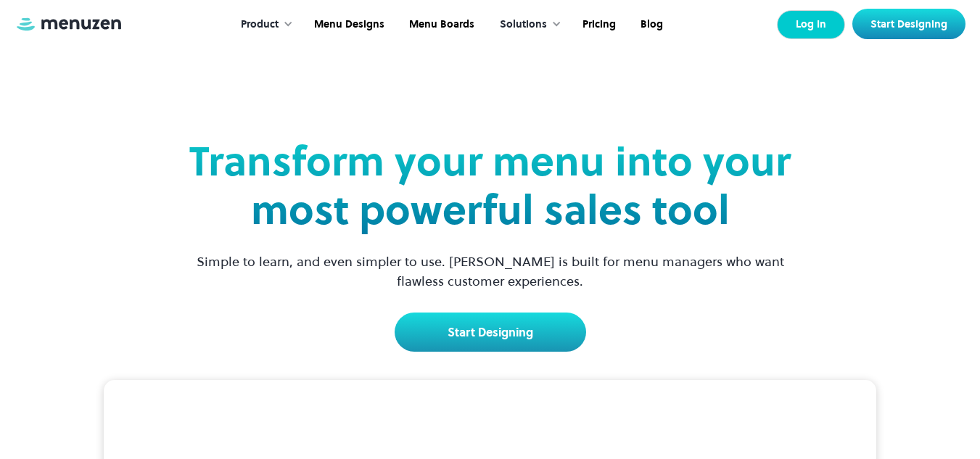
click at [804, 22] on link "Log In" at bounding box center [811, 24] width 68 height 29
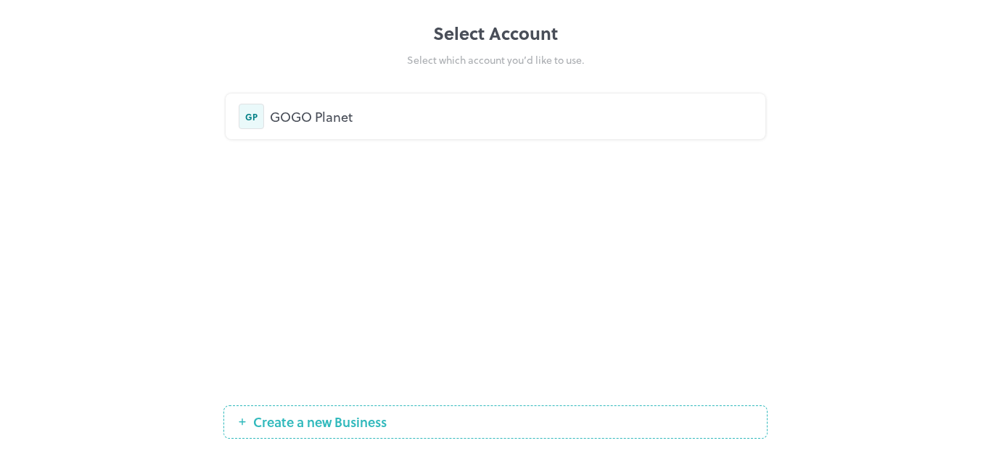
click at [321, 114] on div "GOGO Planet" at bounding box center [511, 117] width 482 height 20
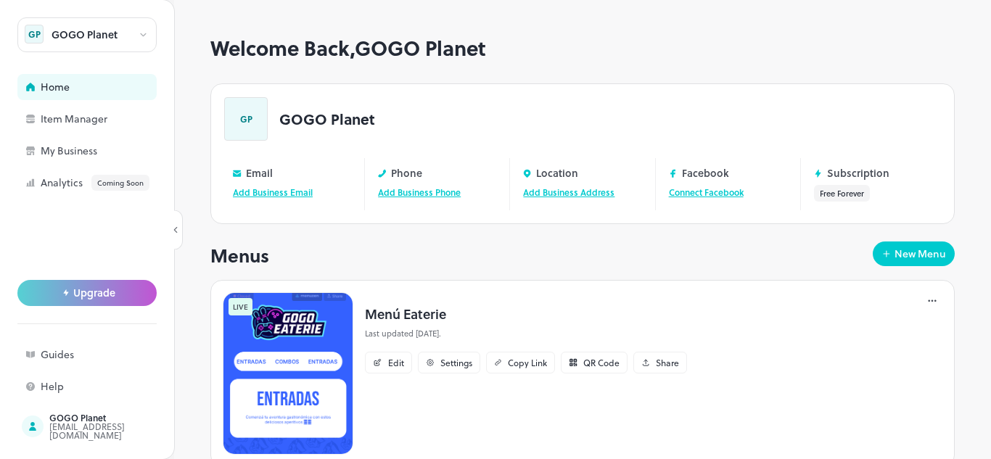
click at [267, 324] on img at bounding box center [288, 373] width 131 height 162
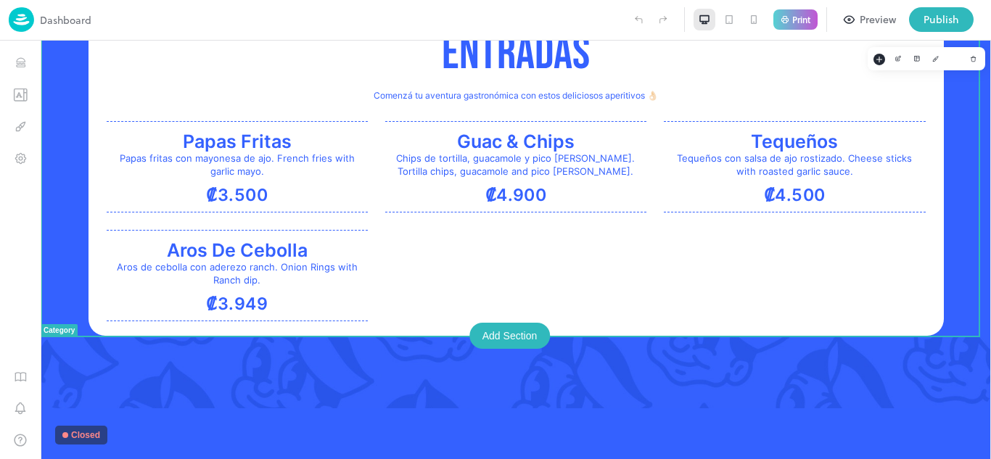
scroll to position [350, 0]
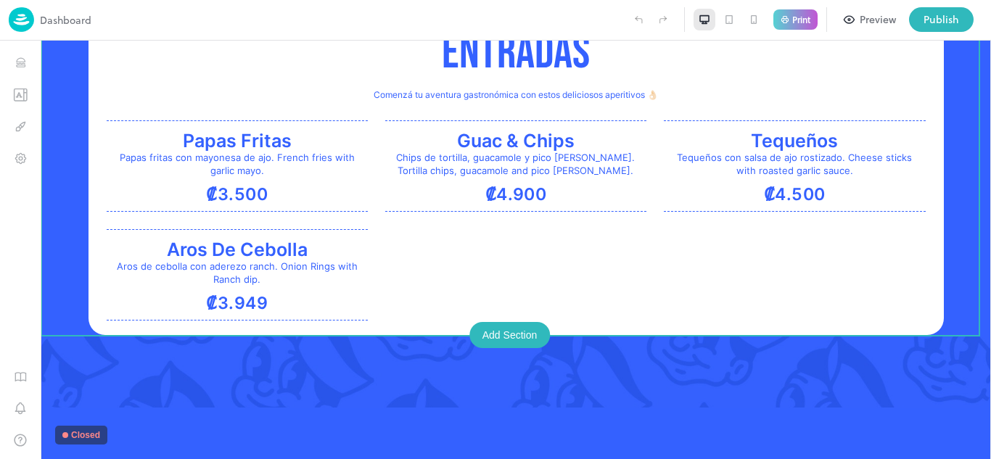
click at [0, 29] on div "Dashboard Print Preview Publish" at bounding box center [495, 20] width 991 height 41
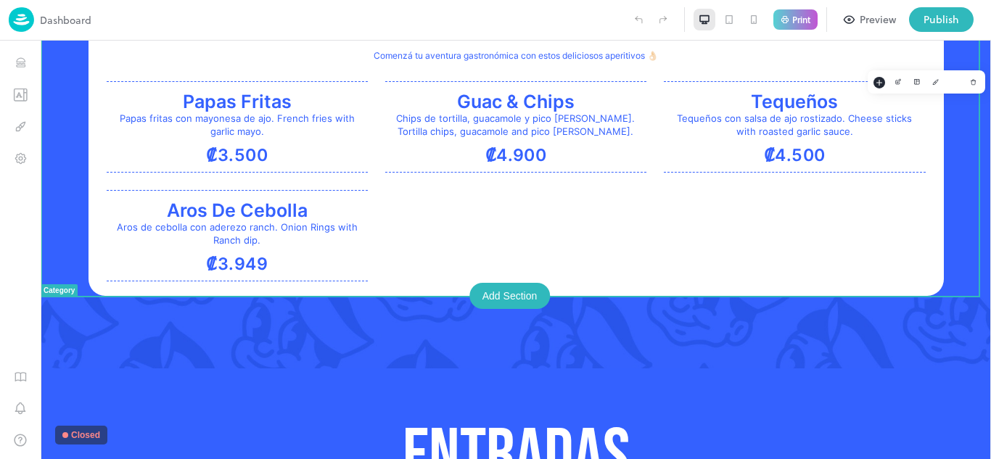
scroll to position [423, 0]
